Goal: Find contact information: Find contact information

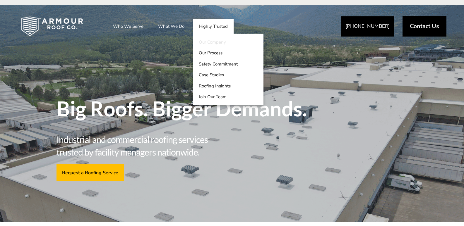
click at [211, 42] on link "Our Company" at bounding box center [228, 42] width 70 height 11
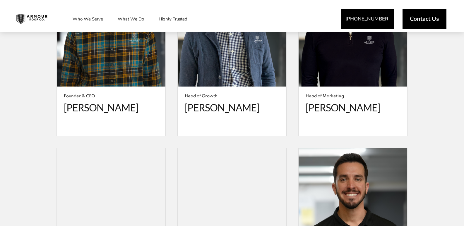
scroll to position [1209, 0]
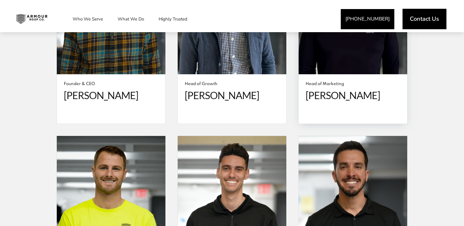
click at [325, 90] on span "Ben Powell" at bounding box center [353, 96] width 95 height 12
copy span "Ben Powell"
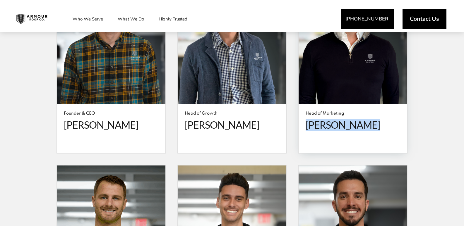
scroll to position [1122, 0]
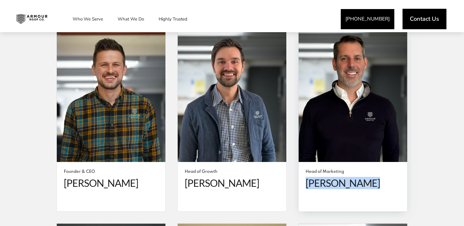
click at [322, 169] on span "Head of Marketing" at bounding box center [353, 172] width 95 height 6
copy span "Head of Marketing"
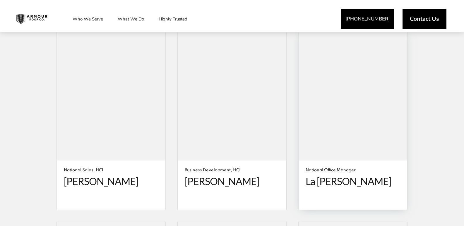
scroll to position [1561, 0]
